Goal: Check status

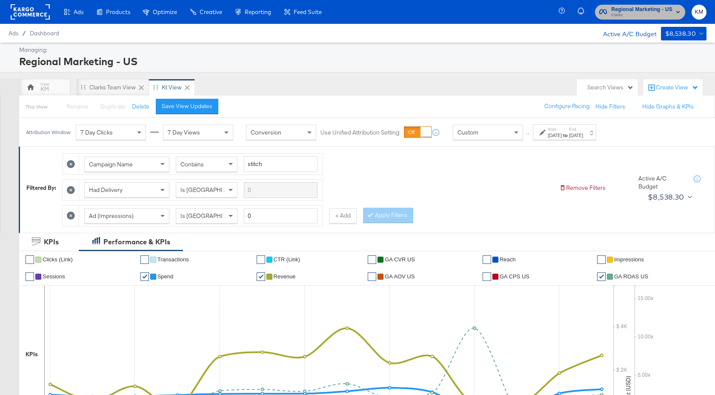
click at [636, 10] on span "Regional Marketing - US" at bounding box center [641, 9] width 61 height 9
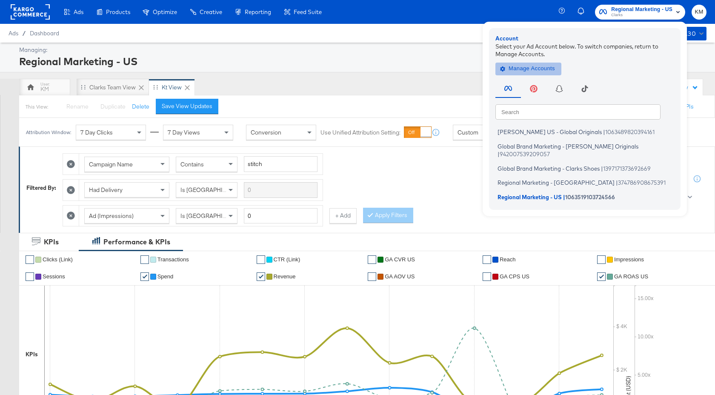
click at [526, 67] on span "Manage Accounts" at bounding box center [528, 69] width 53 height 10
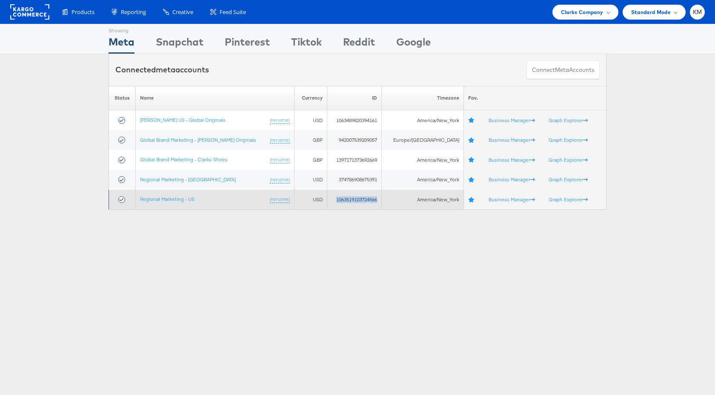
drag, startPoint x: 382, startPoint y: 202, endPoint x: 335, endPoint y: 200, distance: 47.7
click at [335, 200] on td "1063519103724566" at bounding box center [354, 200] width 54 height 20
copy td "1063519103724566"
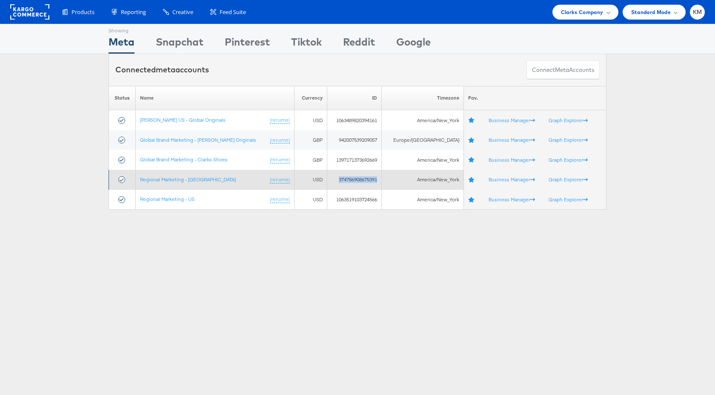
drag, startPoint x: 382, startPoint y: 181, endPoint x: 338, endPoint y: 181, distance: 43.8
click at [338, 181] on td "374786908675391" at bounding box center [354, 180] width 54 height 20
copy td "374786908675391"
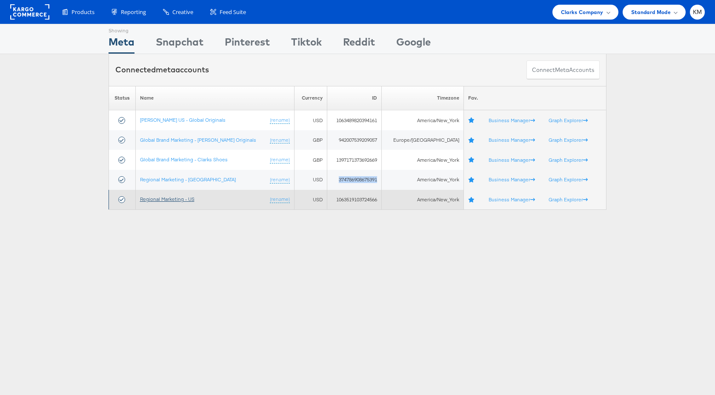
click at [185, 200] on link "Regional Marketing - US" at bounding box center [167, 199] width 54 height 6
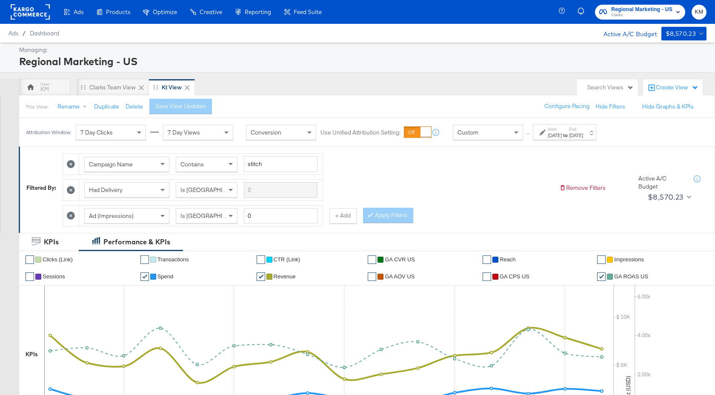
click at [551, 135] on div "Oct 27th 2024" at bounding box center [555, 135] width 14 height 7
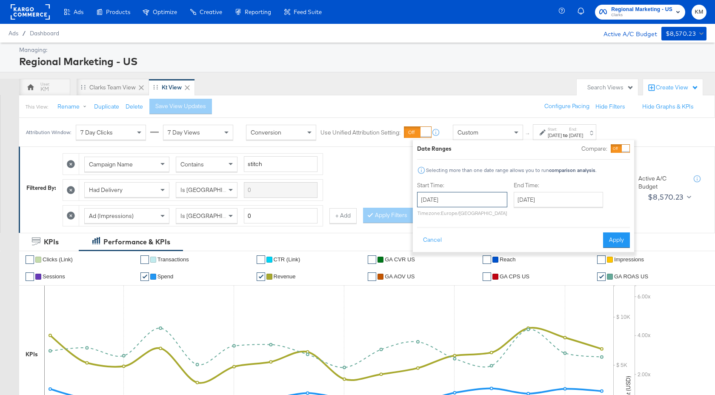
click at [466, 201] on input "October 27th 2024" at bounding box center [462, 199] width 90 height 15
click at [512, 219] on span "›" at bounding box center [513, 217] width 13 height 13
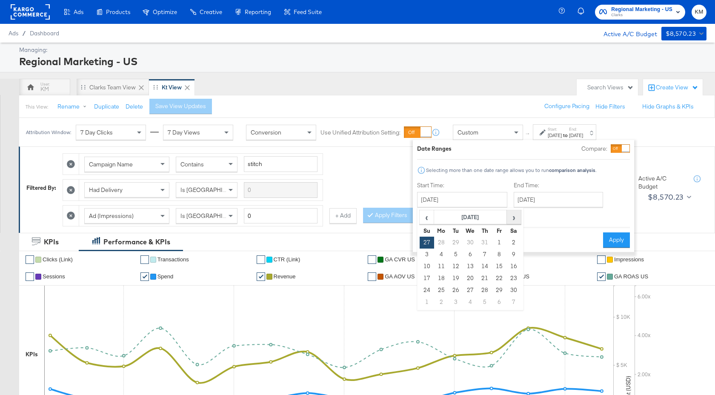
click at [512, 219] on span "›" at bounding box center [513, 217] width 13 height 13
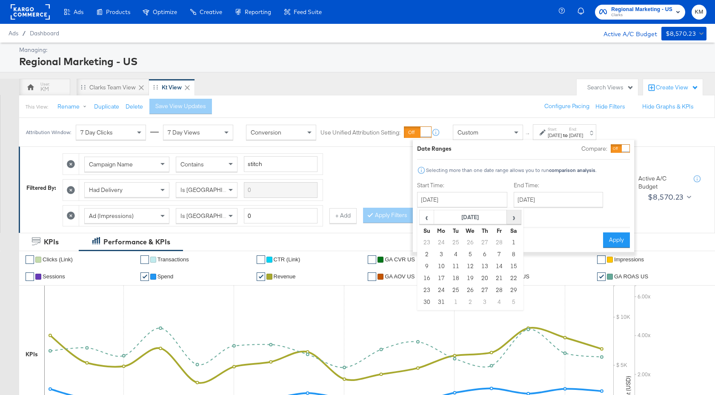
click at [512, 219] on span "›" at bounding box center [513, 217] width 13 height 13
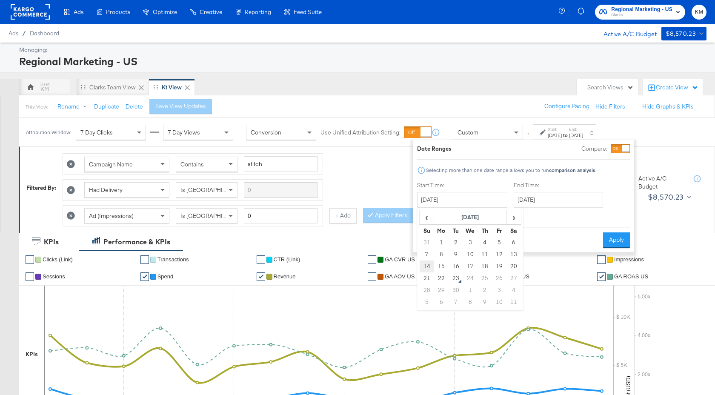
click at [429, 269] on td "14" at bounding box center [427, 266] width 14 height 12
type input "September 14th 2025"
click at [487, 204] on input "September 14th 2025" at bounding box center [463, 199] width 90 height 15
click at [429, 277] on td "21" at bounding box center [427, 278] width 14 height 12
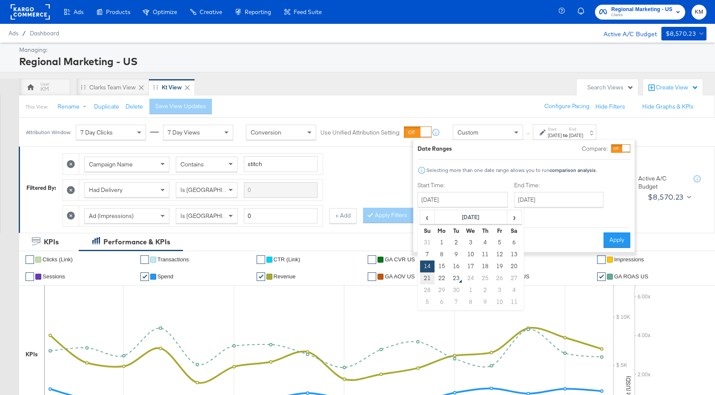
type input "September 21st 2025"
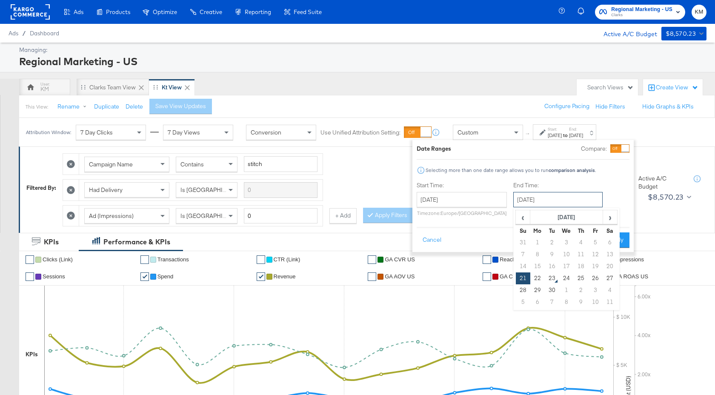
click at [544, 200] on input "September 21st 2025" at bounding box center [557, 199] width 89 height 15
click at [536, 279] on td "22" at bounding box center [537, 278] width 14 height 12
type input "September 22nd 2025"
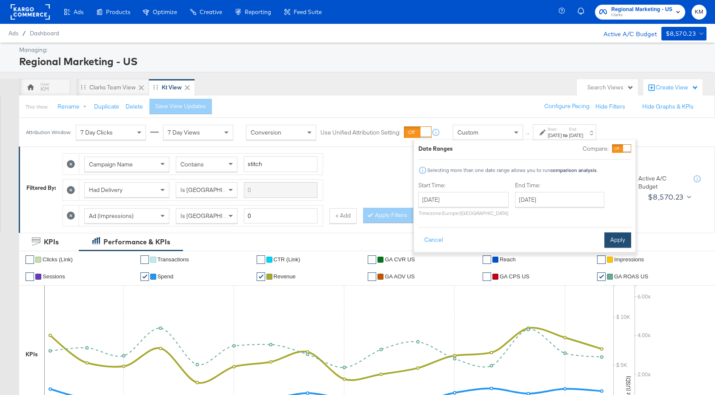
click at [626, 238] on button "Apply" at bounding box center [617, 239] width 27 height 15
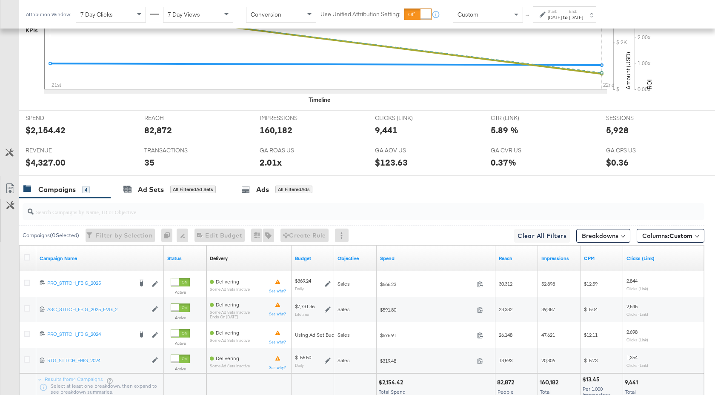
scroll to position [390, 0]
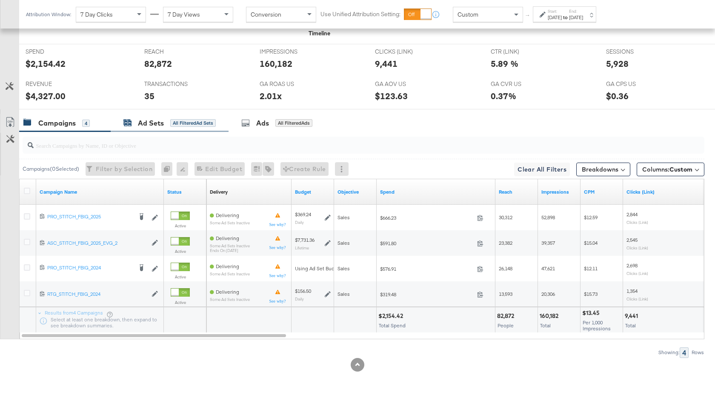
click at [165, 123] on div "Ad Sets All Filtered Ad Sets" at bounding box center [169, 123] width 92 height 10
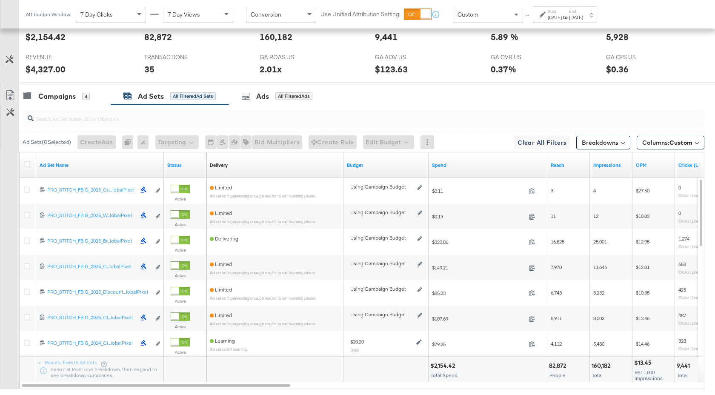
scroll to position [467, 0]
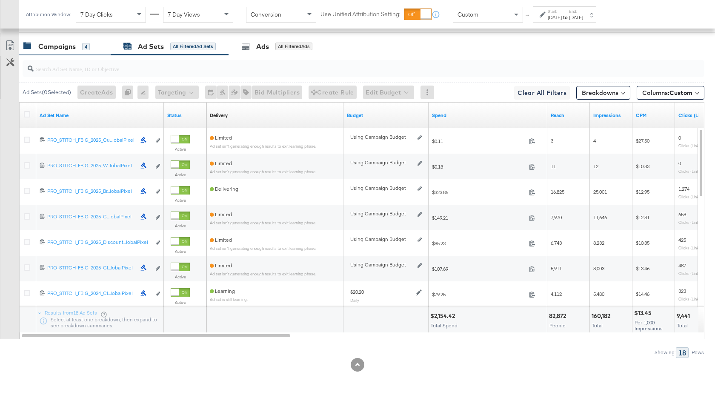
click at [66, 48] on div "Campaigns" at bounding box center [56, 47] width 37 height 10
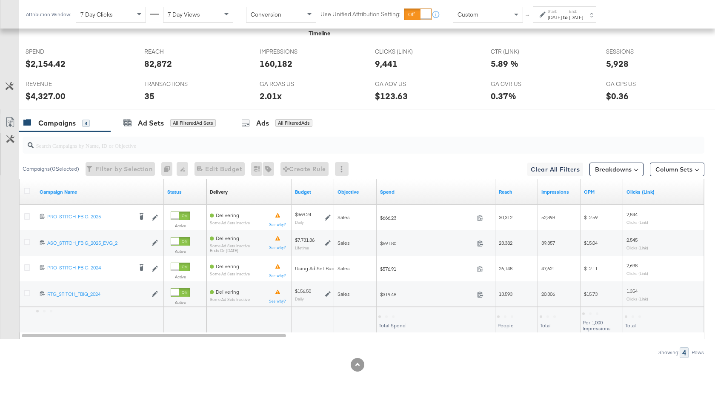
scroll to position [390, 0]
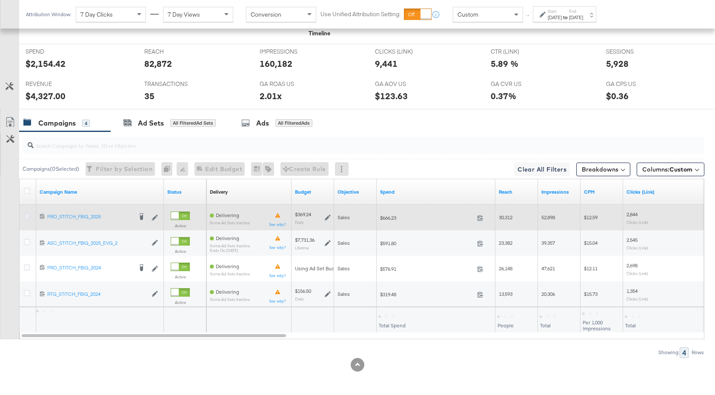
click at [24, 216] on icon at bounding box center [27, 216] width 6 height 6
click at [0, 0] on input "checkbox" at bounding box center [0, 0] width 0 height 0
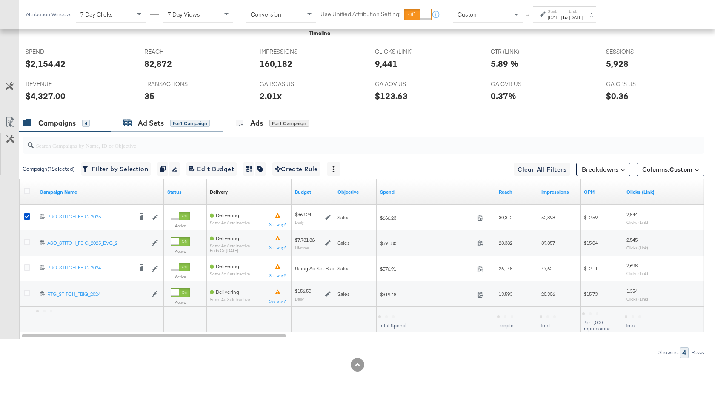
click at [155, 120] on div "Ad Sets" at bounding box center [151, 123] width 26 height 10
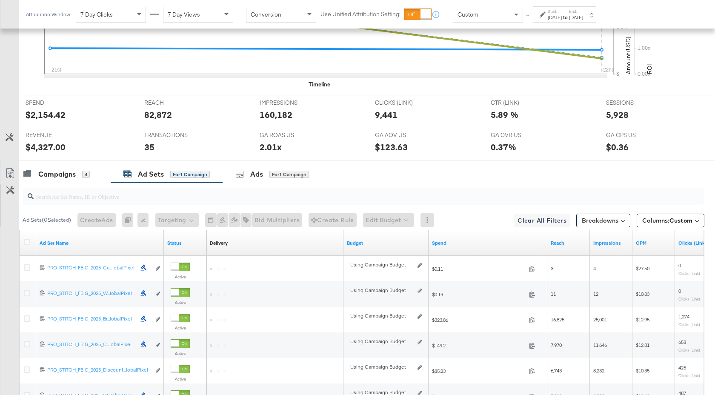
scroll to position [441, 0]
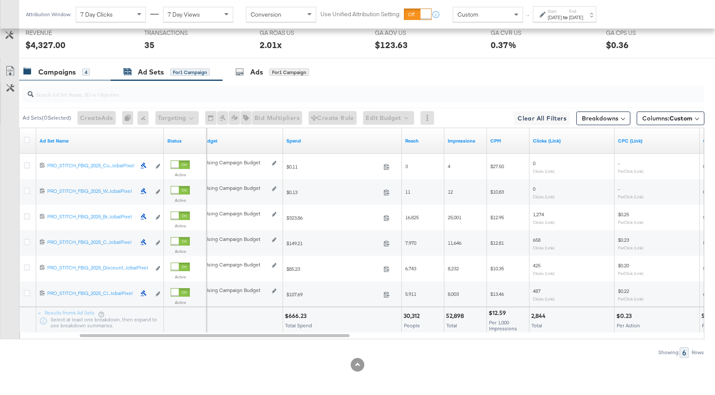
click at [74, 73] on div "Campaigns" at bounding box center [56, 72] width 37 height 10
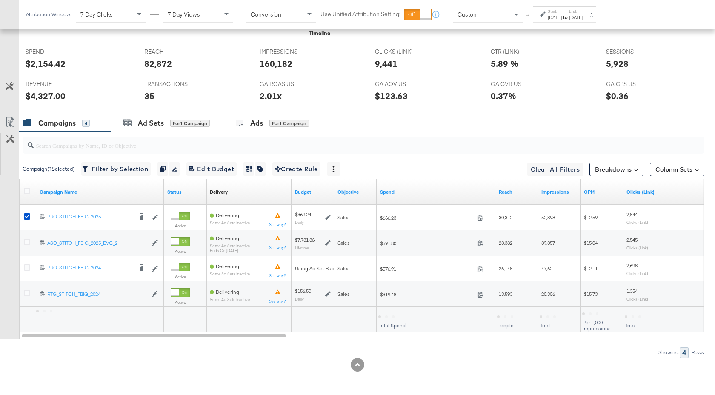
scroll to position [390, 0]
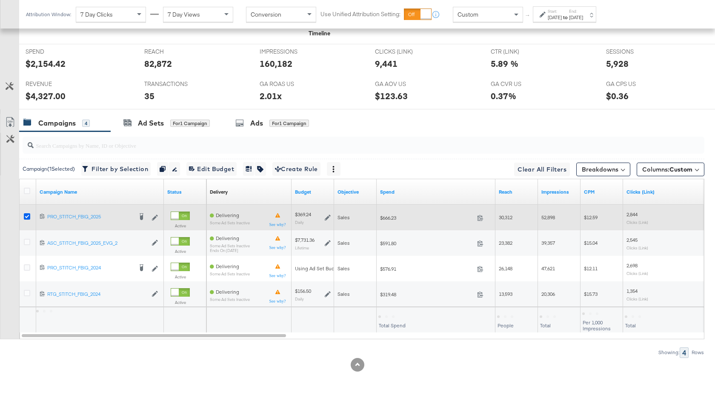
click at [26, 216] on icon at bounding box center [27, 216] width 6 height 6
click at [0, 0] on input "checkbox" at bounding box center [0, 0] width 0 height 0
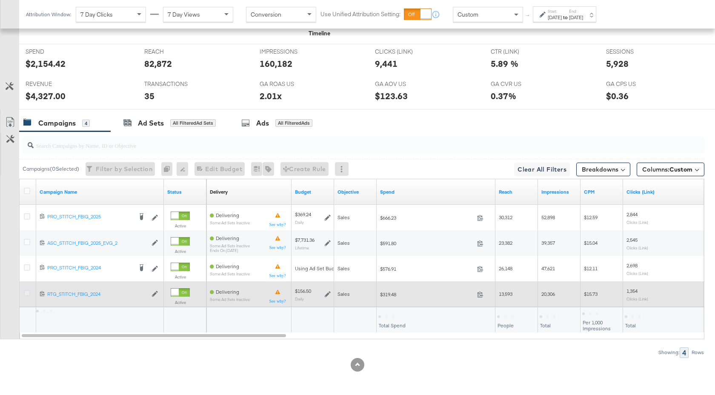
click at [25, 295] on icon at bounding box center [27, 293] width 6 height 6
click at [0, 0] on input "checkbox" at bounding box center [0, 0] width 0 height 0
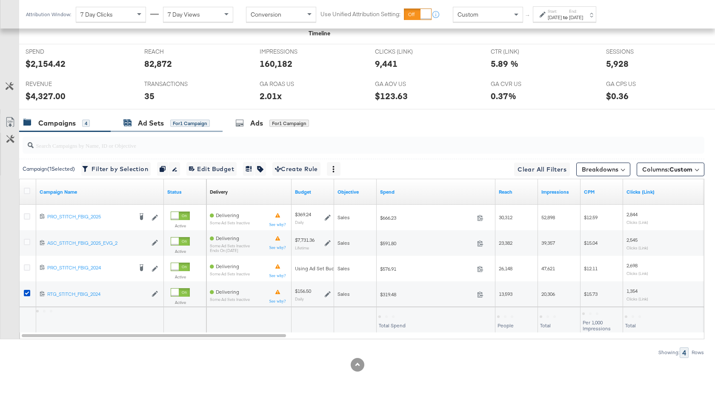
click at [152, 120] on div "Ad Sets" at bounding box center [151, 123] width 26 height 10
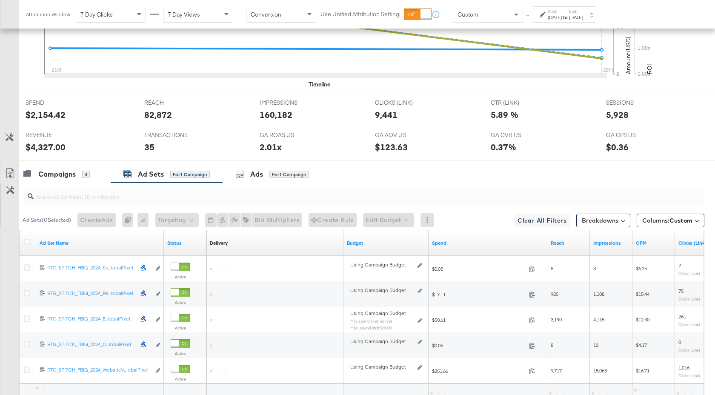
scroll to position [416, 0]
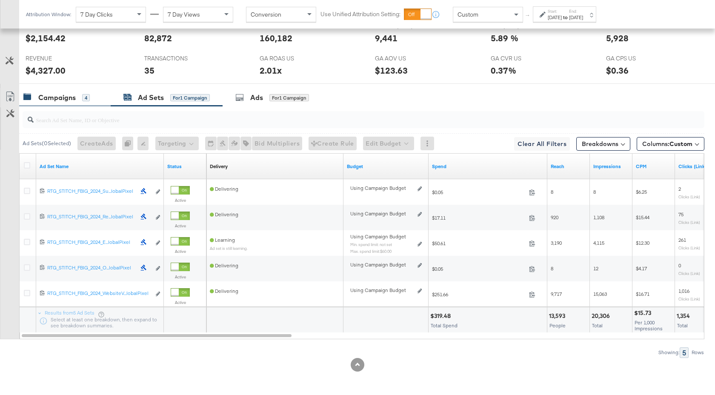
click at [74, 100] on div "Campaigns" at bounding box center [56, 98] width 37 height 10
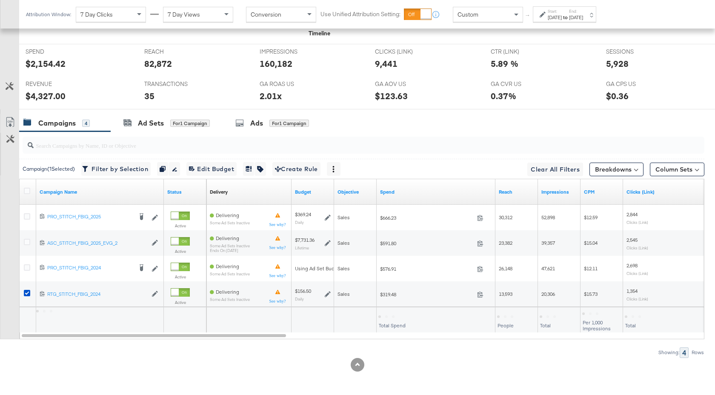
scroll to position [390, 0]
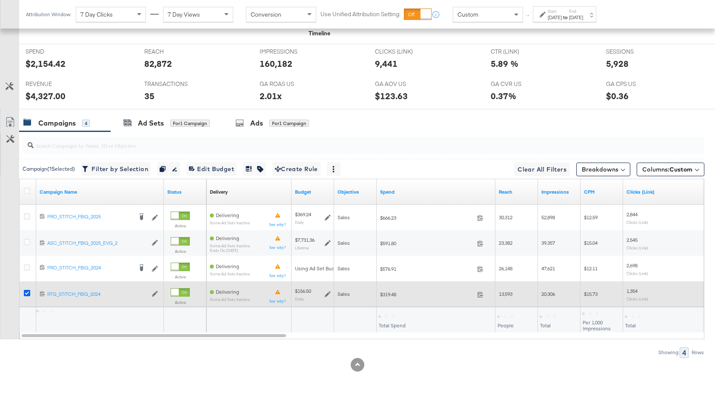
click at [27, 292] on icon at bounding box center [27, 293] width 6 height 6
click at [0, 0] on input "checkbox" at bounding box center [0, 0] width 0 height 0
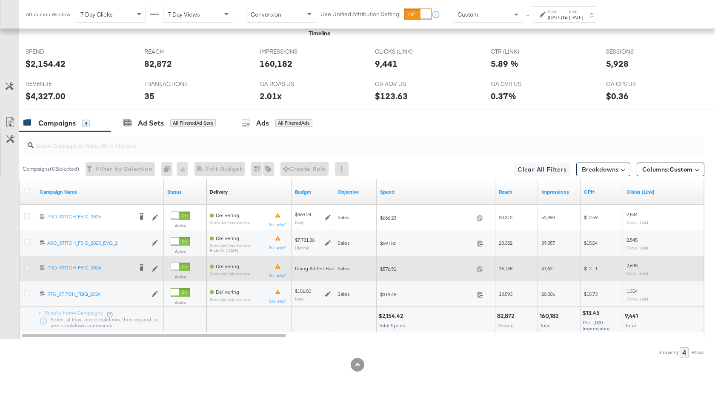
click at [26, 269] on icon at bounding box center [27, 267] width 6 height 6
click at [0, 0] on input "checkbox" at bounding box center [0, 0] width 0 height 0
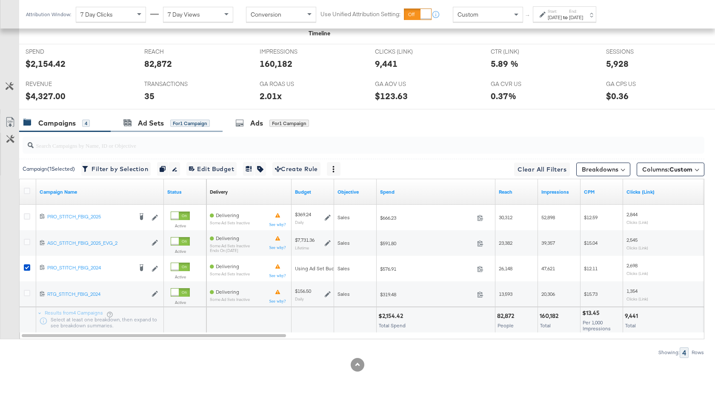
click at [154, 117] on div "Ad Sets for 1 Campaign" at bounding box center [167, 123] width 112 height 18
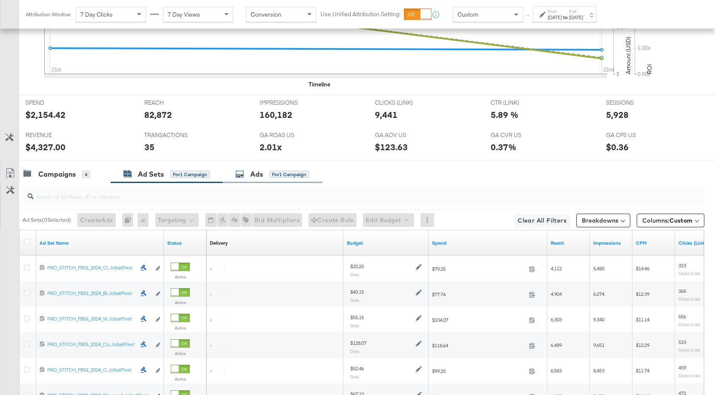
scroll to position [441, 0]
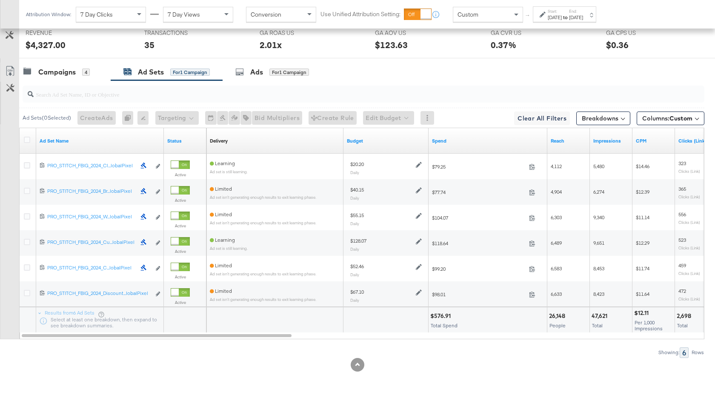
click at [562, 15] on div "Sep 21st 2025" at bounding box center [555, 17] width 14 height 7
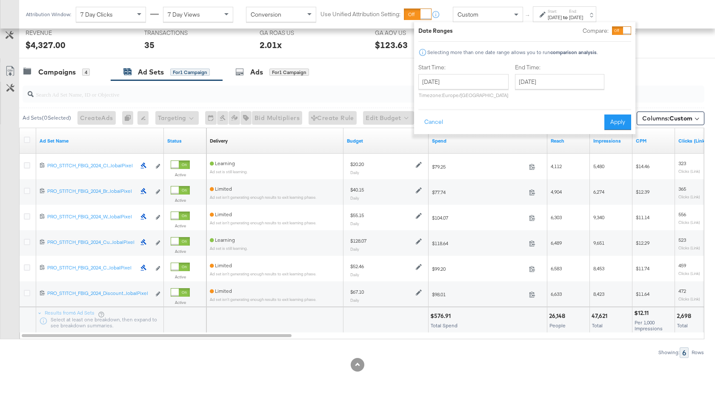
click at [534, 71] on label "End Time:" at bounding box center [561, 67] width 93 height 8
click at [537, 79] on input "September 22nd 2025" at bounding box center [559, 81] width 89 height 15
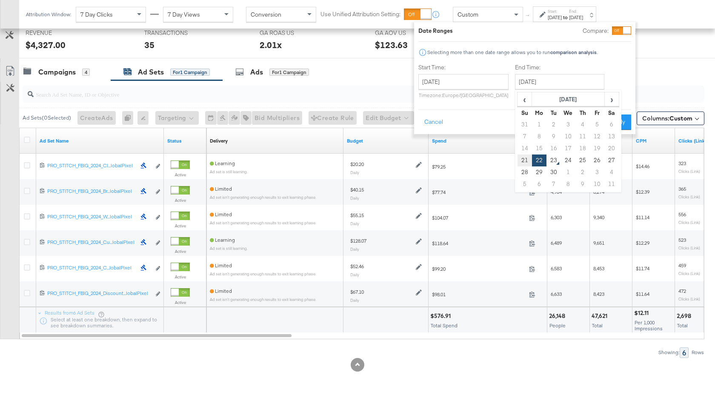
click at [522, 156] on td "21" at bounding box center [525, 161] width 14 height 12
type input "September 21st 2025"
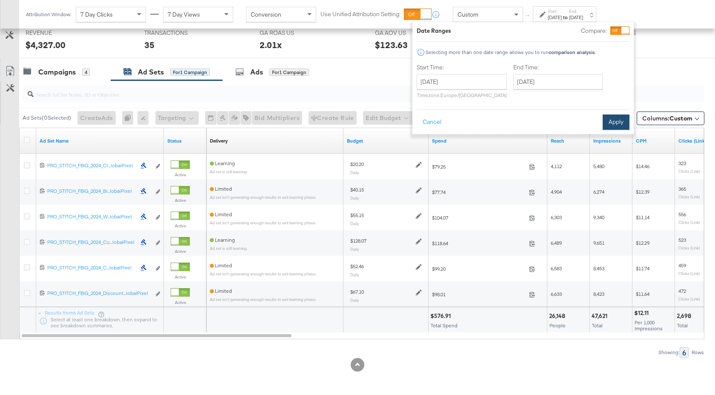
click at [608, 121] on button "Apply" at bounding box center [616, 121] width 27 height 15
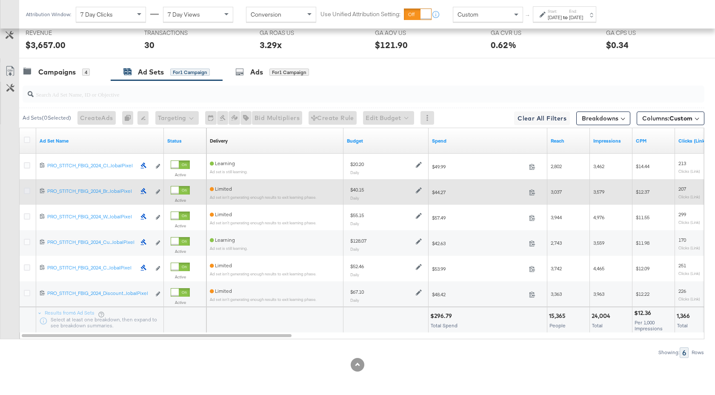
click at [28, 189] on icon at bounding box center [27, 191] width 6 height 6
click at [0, 0] on input "checkbox" at bounding box center [0, 0] width 0 height 0
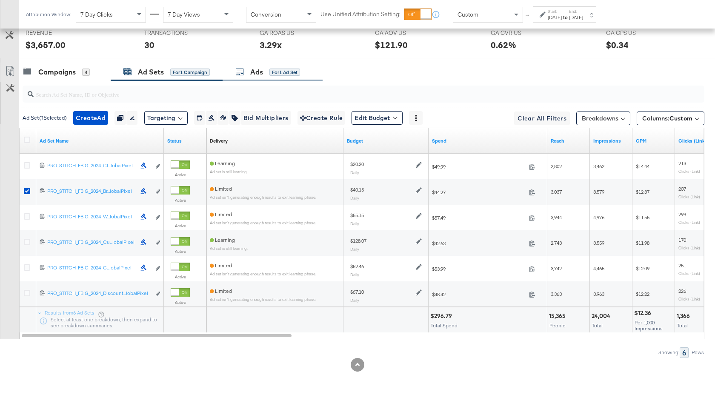
click at [251, 65] on div "Ads for 1 Ad Set" at bounding box center [273, 72] width 100 height 18
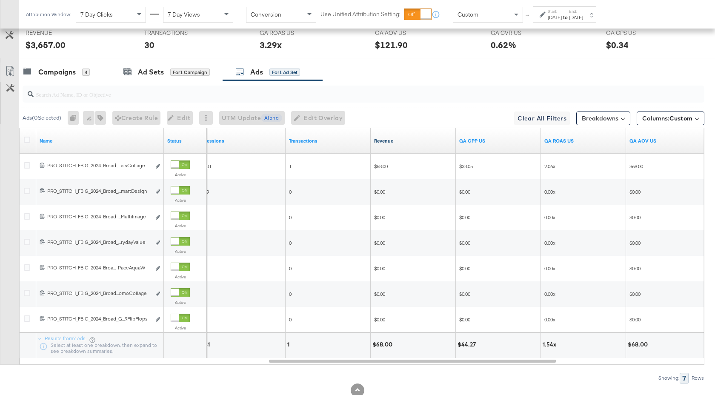
click at [409, 143] on link "Revenue" at bounding box center [413, 140] width 78 height 7
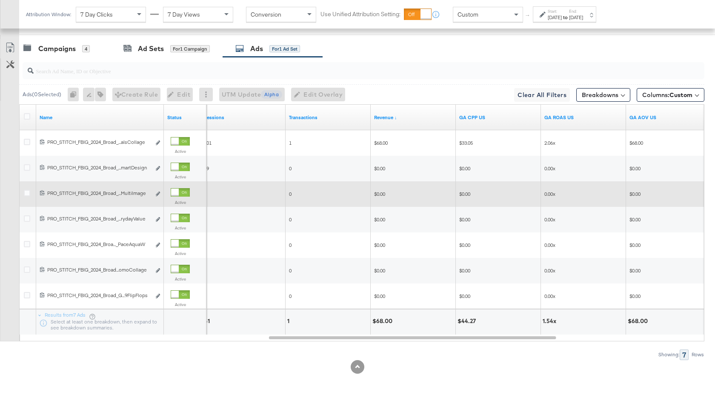
scroll to position [467, 0]
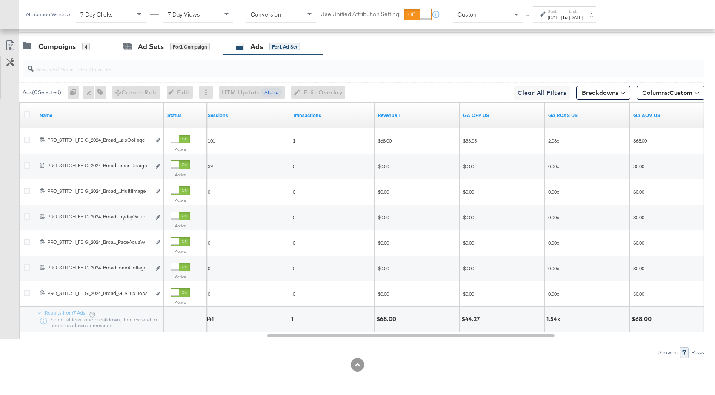
click at [560, 14] on div "Sep 21st 2025" at bounding box center [555, 17] width 14 height 7
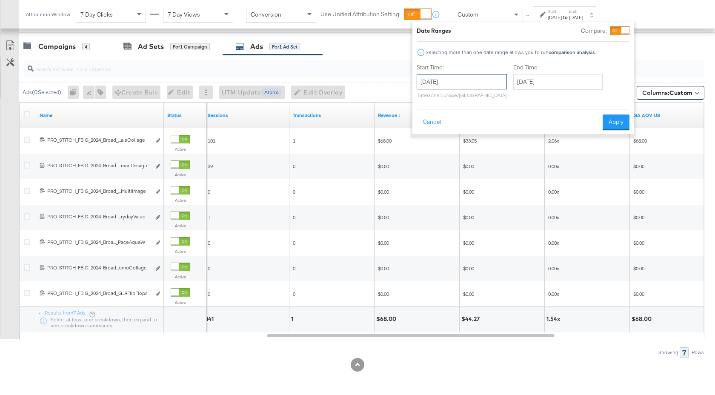
click at [488, 80] on input "September 21st 2025" at bounding box center [462, 81] width 90 height 15
click at [425, 148] on td "14" at bounding box center [426, 149] width 14 height 12
type input "September 14th 2025"
click at [549, 80] on input "September 21st 2025" at bounding box center [558, 81] width 89 height 15
click at [536, 160] on td "22" at bounding box center [538, 161] width 14 height 12
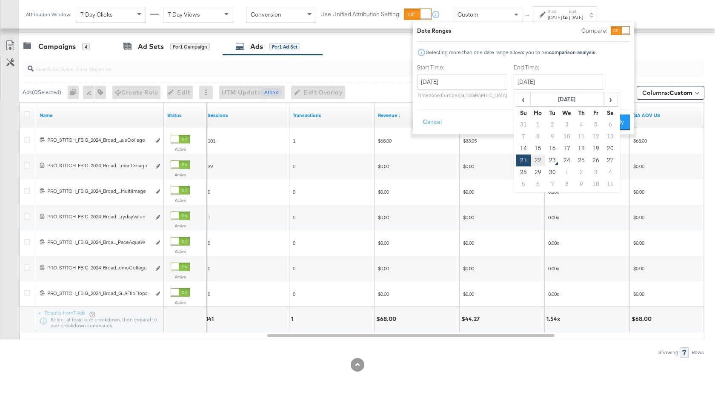
type input "September 22nd 2025"
click at [617, 123] on button "Apply" at bounding box center [618, 121] width 27 height 15
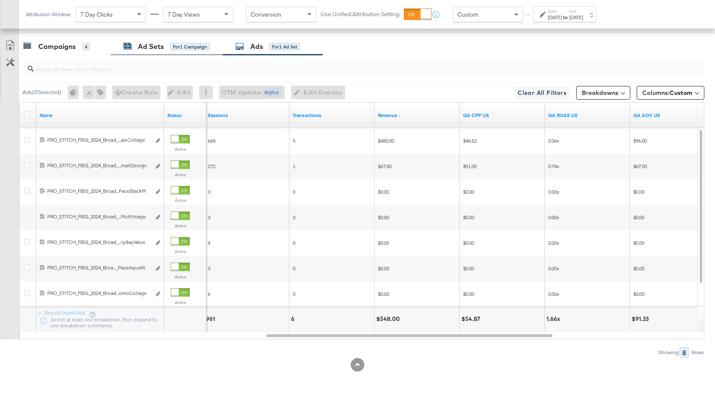
click at [152, 44] on div "Ad Sets" at bounding box center [151, 47] width 26 height 10
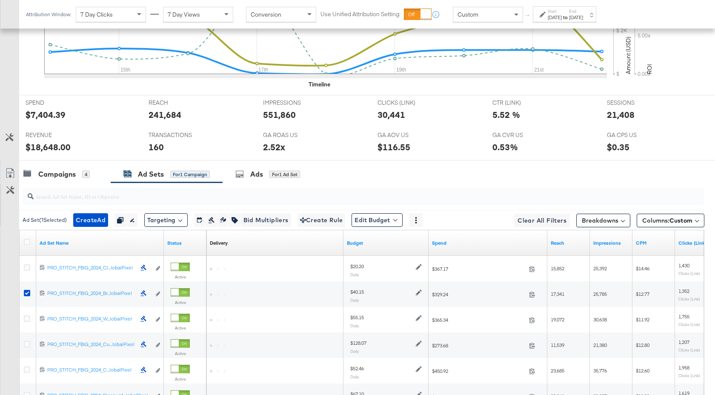
scroll to position [441, 0]
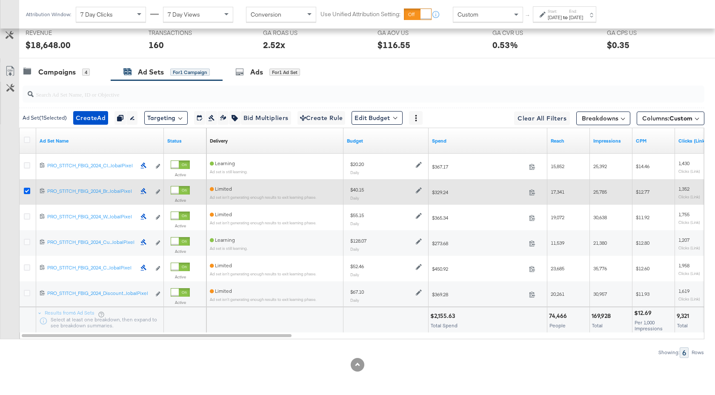
click at [30, 192] on icon at bounding box center [27, 191] width 6 height 6
click at [0, 0] on input "checkbox" at bounding box center [0, 0] width 0 height 0
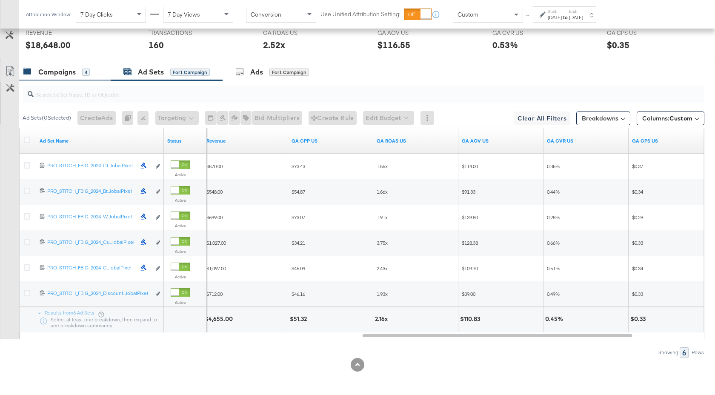
click at [63, 68] on div "Campaigns" at bounding box center [56, 72] width 37 height 10
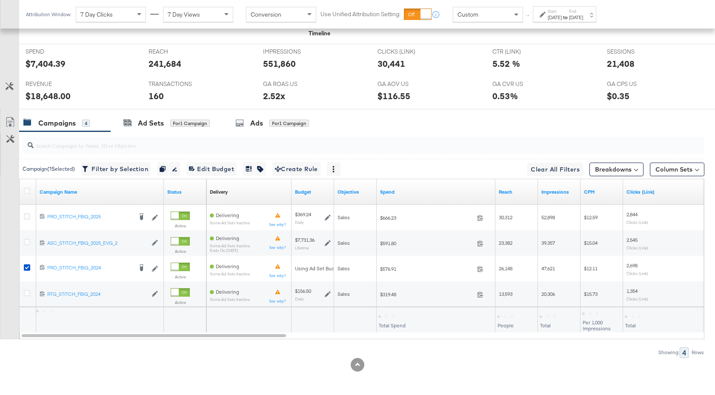
scroll to position [390, 0]
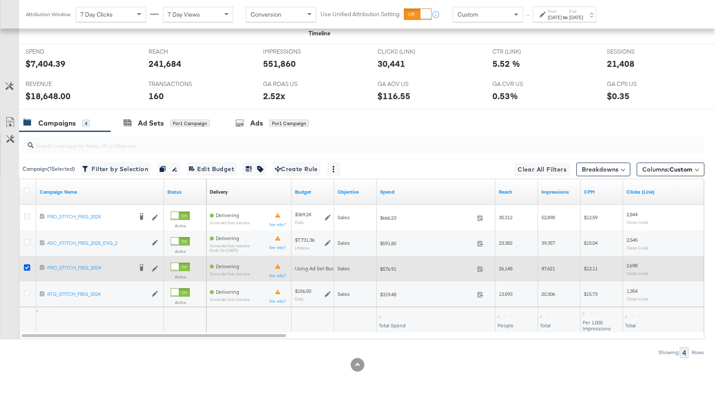
click at [24, 265] on icon at bounding box center [27, 267] width 6 height 6
click at [0, 0] on input "checkbox" at bounding box center [0, 0] width 0 height 0
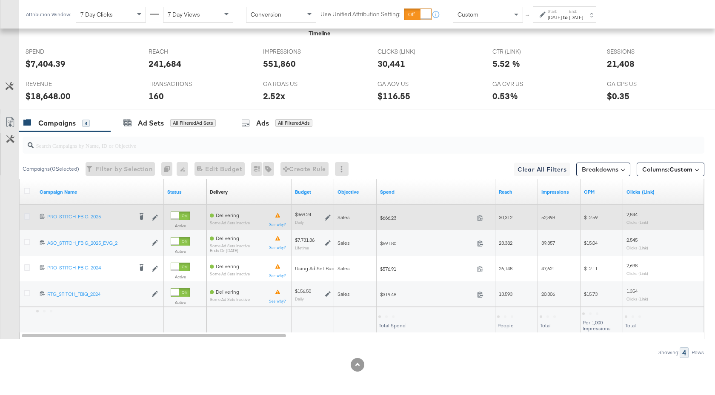
click at [27, 217] on icon at bounding box center [27, 216] width 6 height 6
click at [0, 0] on input "checkbox" at bounding box center [0, 0] width 0 height 0
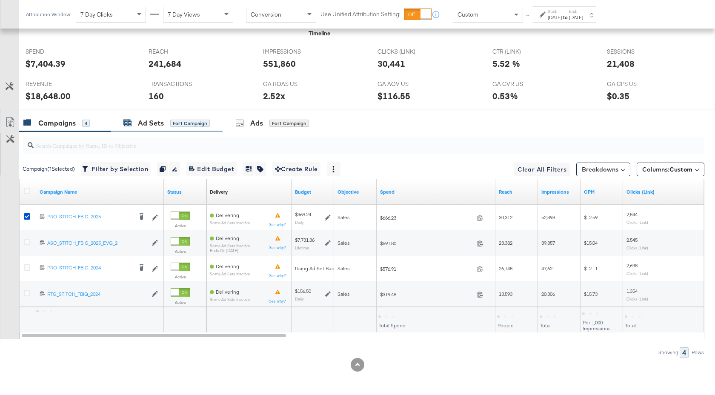
click at [147, 126] on div "Ad Sets" at bounding box center [151, 123] width 26 height 10
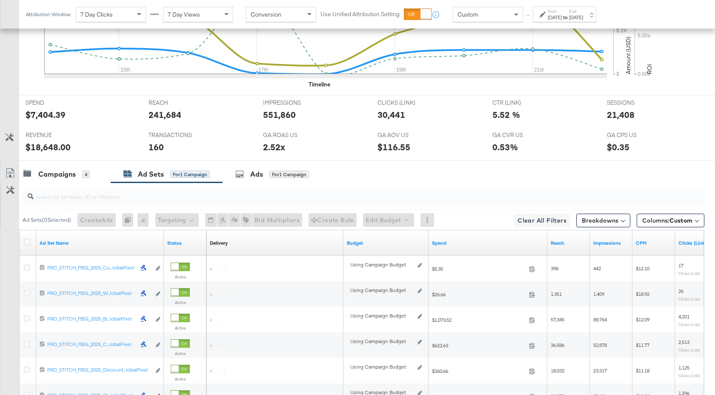
scroll to position [441, 0]
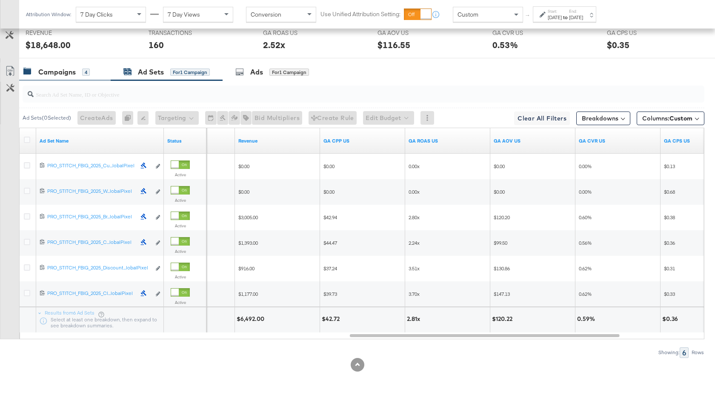
click at [70, 73] on div "Campaigns" at bounding box center [56, 72] width 37 height 10
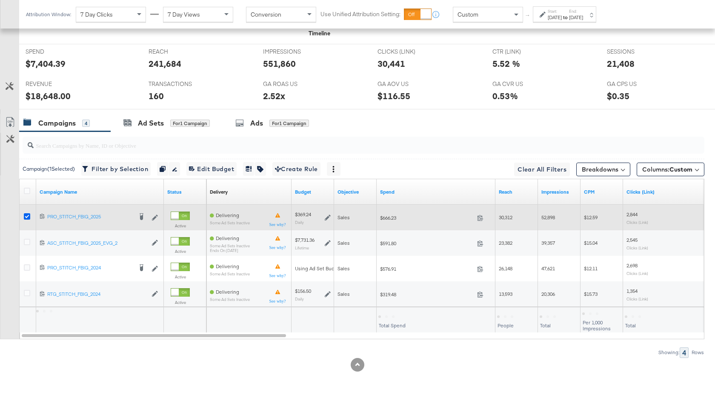
click at [24, 218] on icon at bounding box center [27, 216] width 6 height 6
click at [0, 0] on input "checkbox" at bounding box center [0, 0] width 0 height 0
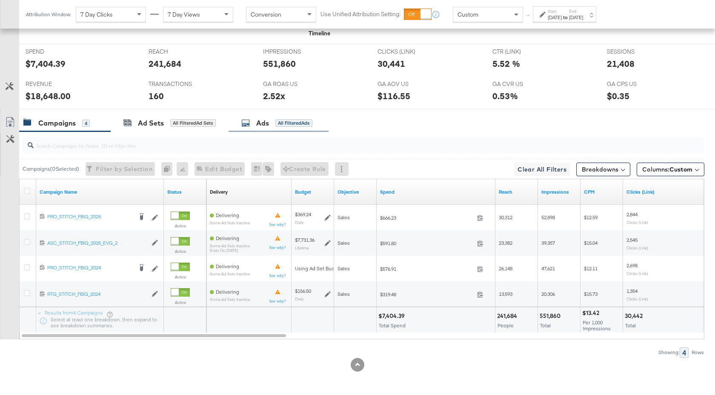
click at [266, 124] on div "Ads" at bounding box center [262, 123] width 13 height 10
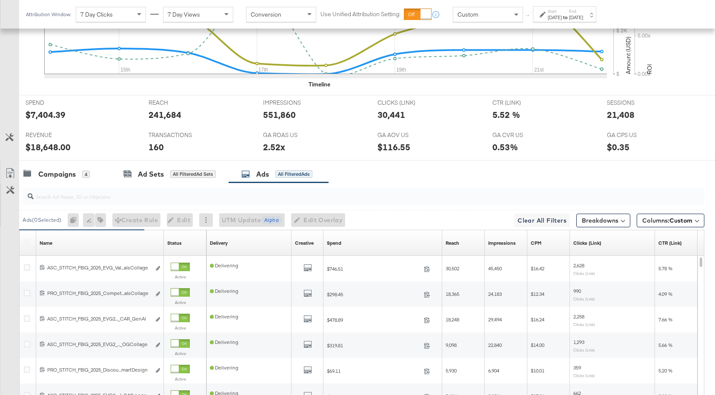
scroll to position [467, 0]
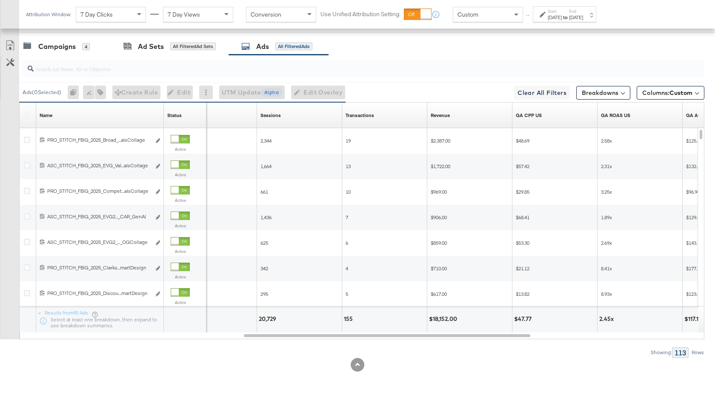
click at [464, 117] on div "Revenue Sorting Unavailable" at bounding box center [469, 116] width 85 height 14
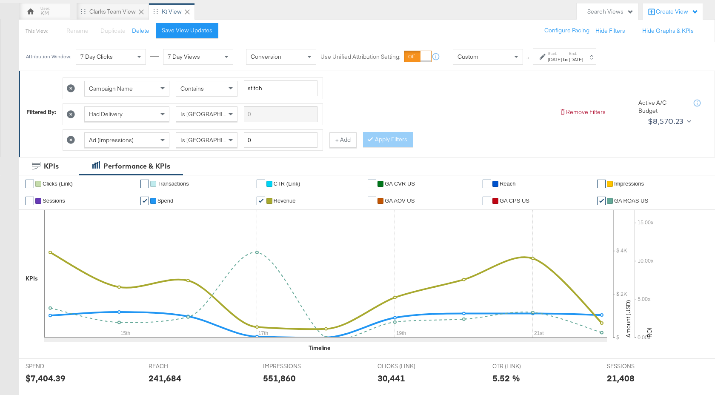
scroll to position [53, 0]
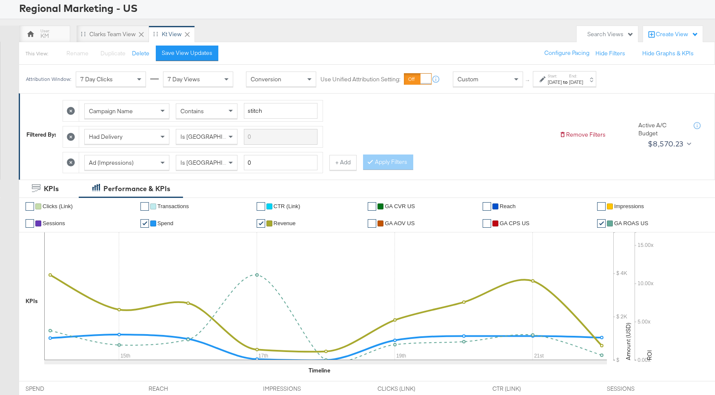
click at [569, 84] on strong "to" at bounding box center [565, 82] width 7 height 6
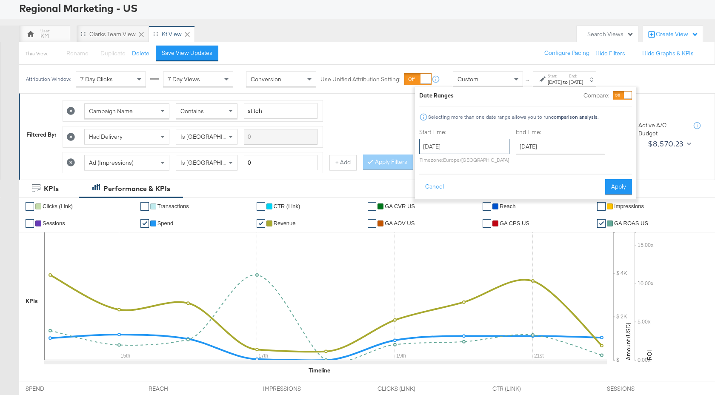
click at [495, 152] on input "September 14th 2025" at bounding box center [464, 146] width 90 height 15
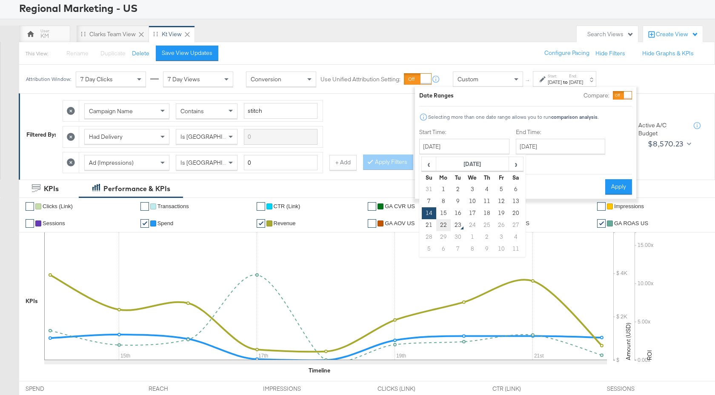
click at [443, 226] on td "22" at bounding box center [443, 225] width 14 height 12
type input "September 22nd 2025"
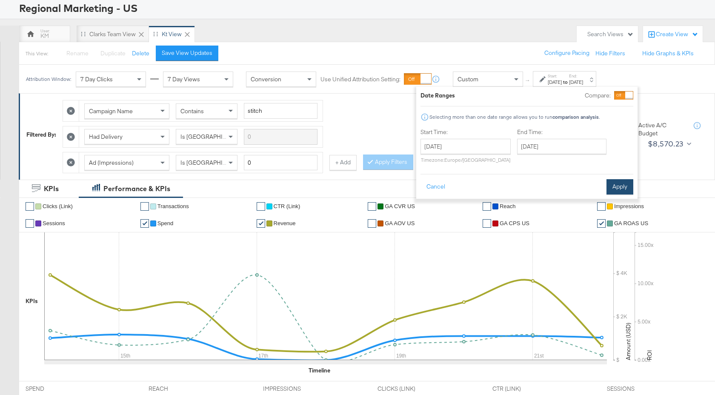
click at [613, 188] on button "Apply" at bounding box center [620, 186] width 27 height 15
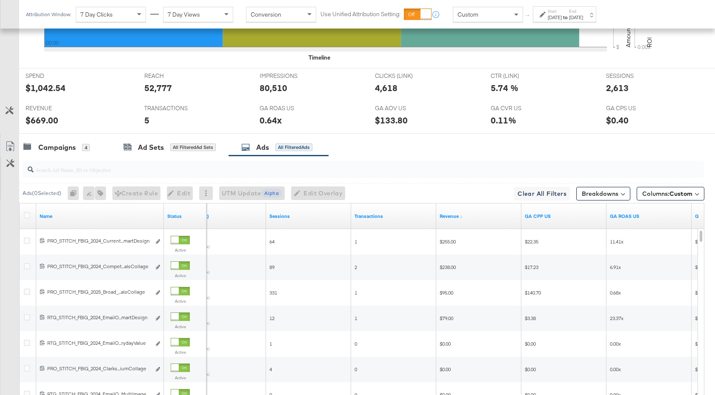
scroll to position [362, 0]
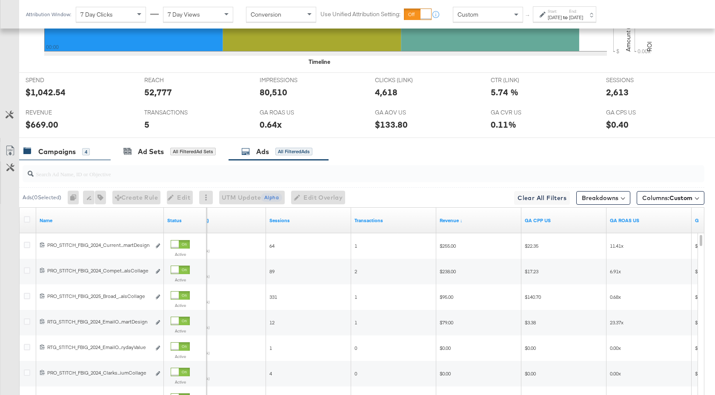
click at [67, 155] on div "Campaigns" at bounding box center [56, 152] width 37 height 10
